Goal: Ask a question

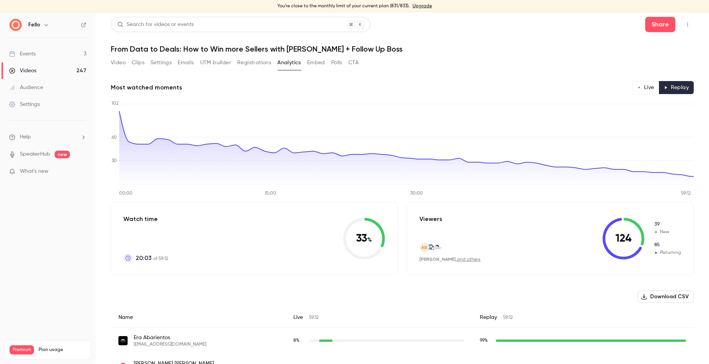
click at [62, 70] on link "Videos 247" at bounding box center [48, 70] width 96 height 17
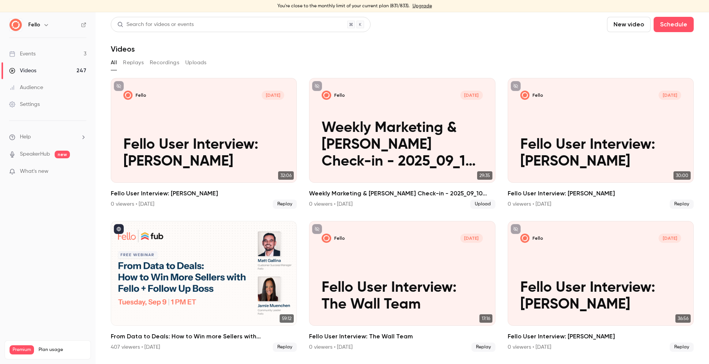
click at [227, 24] on div "Search for videos or events" at bounding box center [241, 24] width 260 height 15
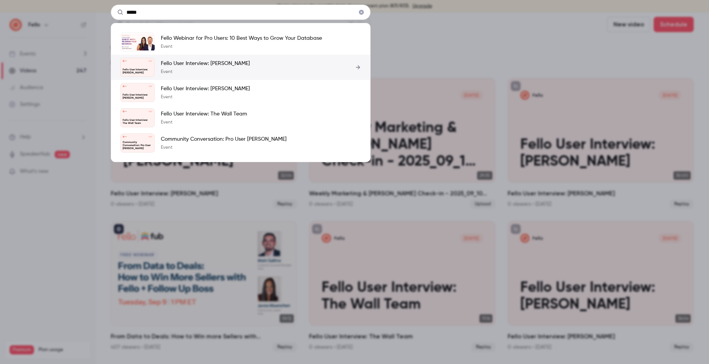
type input "****"
click at [233, 60] on p "Fello User Interview: [PERSON_NAME]" at bounding box center [205, 64] width 89 height 8
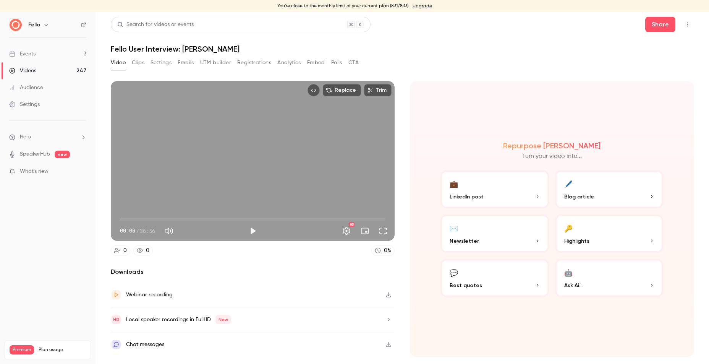
click at [586, 278] on button "🤖 Ask Ai..." at bounding box center [609, 278] width 109 height 38
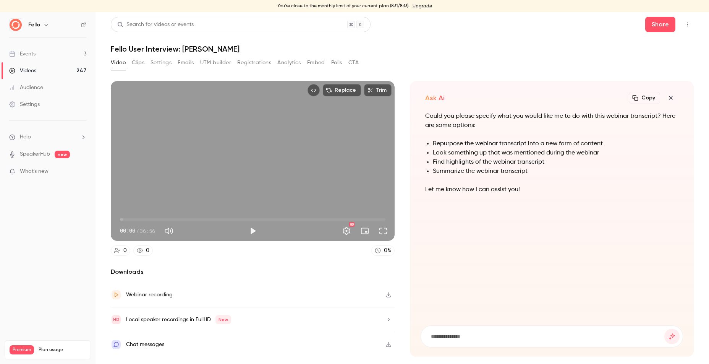
click at [449, 333] on input at bounding box center [547, 336] width 234 height 8
type input "**********"
click at [664, 329] on button "submit" at bounding box center [671, 336] width 15 height 15
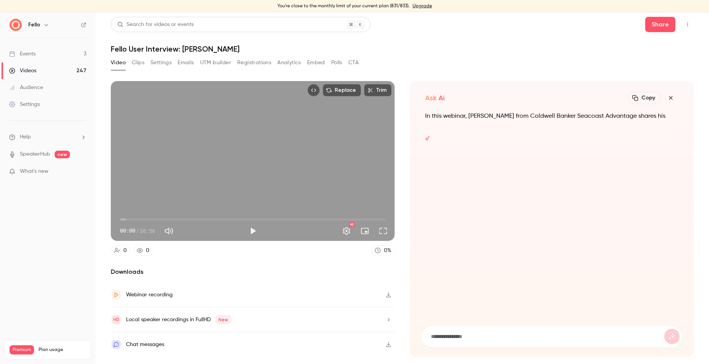
click at [389, 293] on icon "button" at bounding box center [389, 294] width 6 height 5
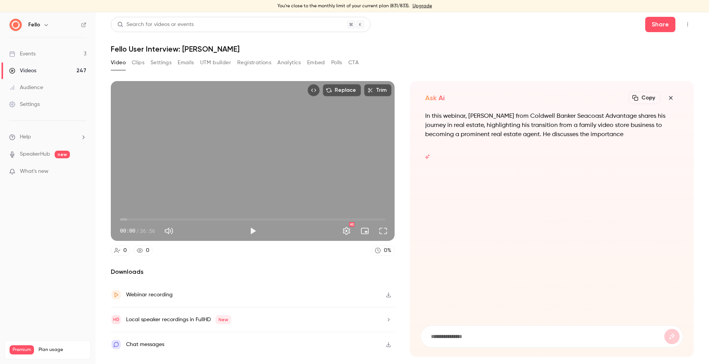
click at [546, 123] on p "In this webinar, [PERSON_NAME] from Coldwell Banker Seacoast Advantage shares h…" at bounding box center [551, 126] width 253 height 28
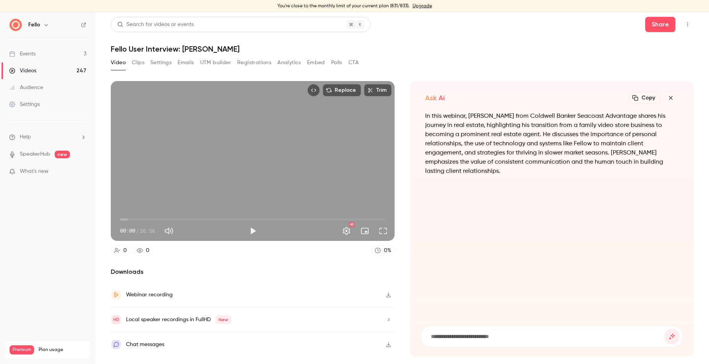
click at [644, 101] on button "Copy" at bounding box center [644, 98] width 31 height 12
